Goal: Navigation & Orientation: Find specific page/section

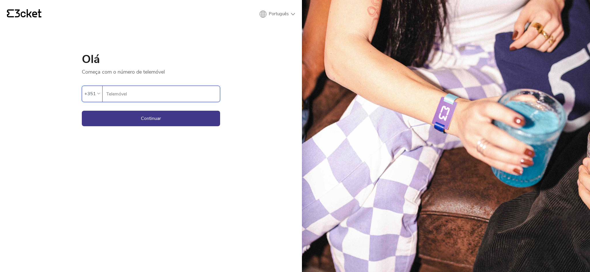
click at [171, 92] on input "Telemóvel" at bounding box center [163, 94] width 114 height 16
type input "919627217"
click at [174, 120] on button "Continuar" at bounding box center [151, 119] width 138 height 16
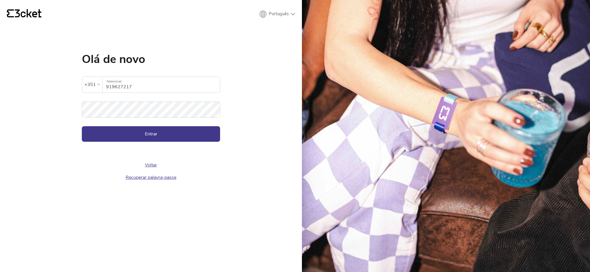
click at [164, 142] on div "Olá de novo A palavra-passe inserida é inválida +351 919627217 Telemóvel Palavr…" at bounding box center [151, 119] width 138 height 130
click at [167, 140] on button "Entrar" at bounding box center [151, 134] width 138 height 16
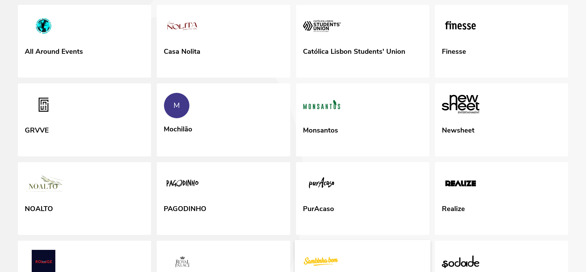
scroll to position [112, 0]
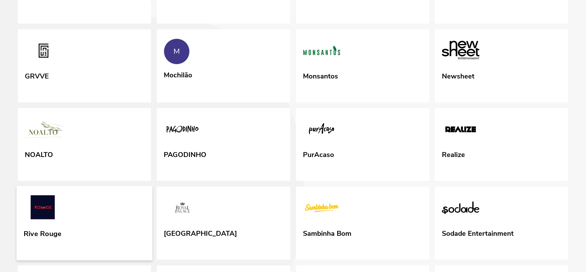
click at [108, 210] on link "Rive Rouge" at bounding box center [84, 223] width 136 height 75
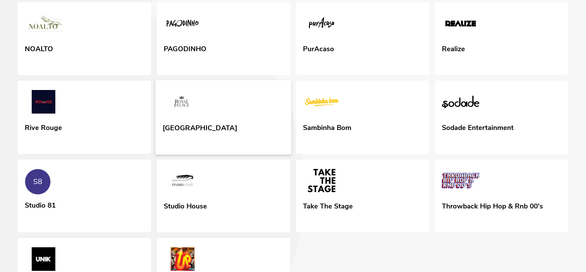
scroll to position [196, 0]
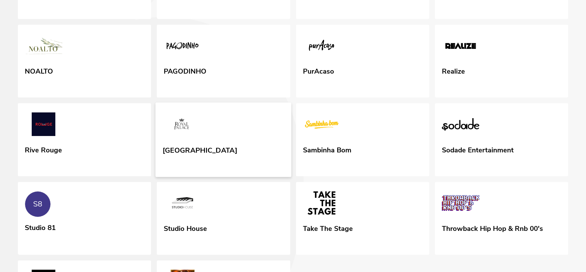
click at [204, 143] on link "[GEOGRAPHIC_DATA]" at bounding box center [224, 140] width 136 height 75
